Goal: Navigation & Orientation: Find specific page/section

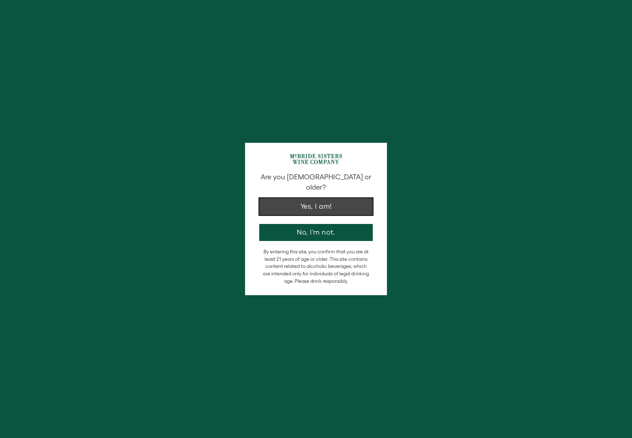
click at [343, 204] on button "Yes, I am!" at bounding box center [316, 206] width 114 height 17
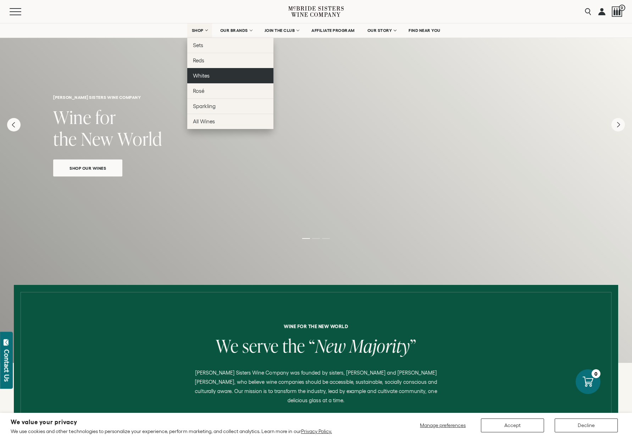
click at [204, 72] on link "Whites" at bounding box center [230, 75] width 86 height 15
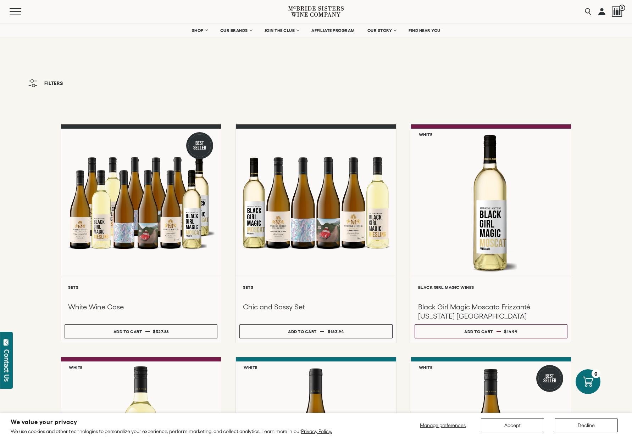
click at [316, 9] on icon at bounding box center [315, 11] width 55 height 20
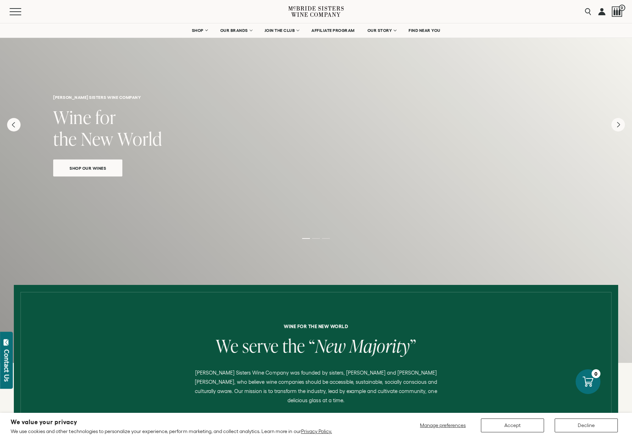
click at [334, 155] on div "Shop Our Wines" at bounding box center [316, 165] width 526 height 22
